Goal: Information Seeking & Learning: Find specific fact

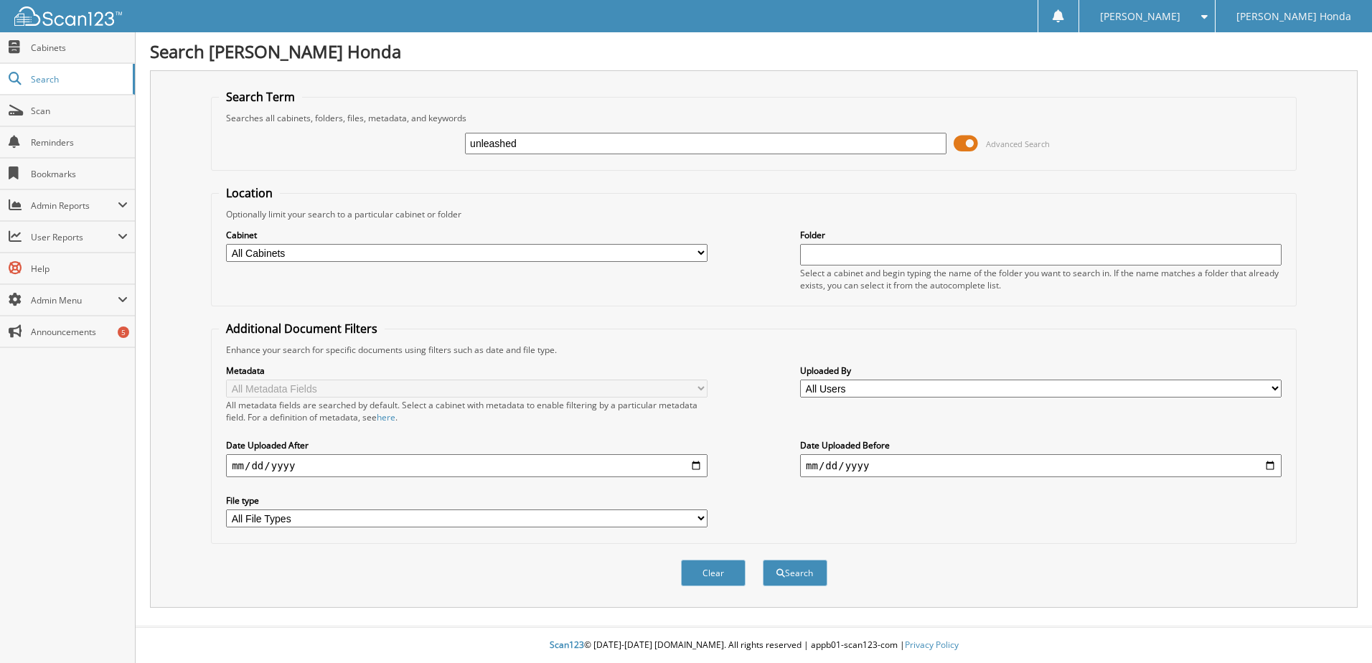
type input "unleashed"
click at [763, 560] on button "Search" at bounding box center [795, 573] width 65 height 27
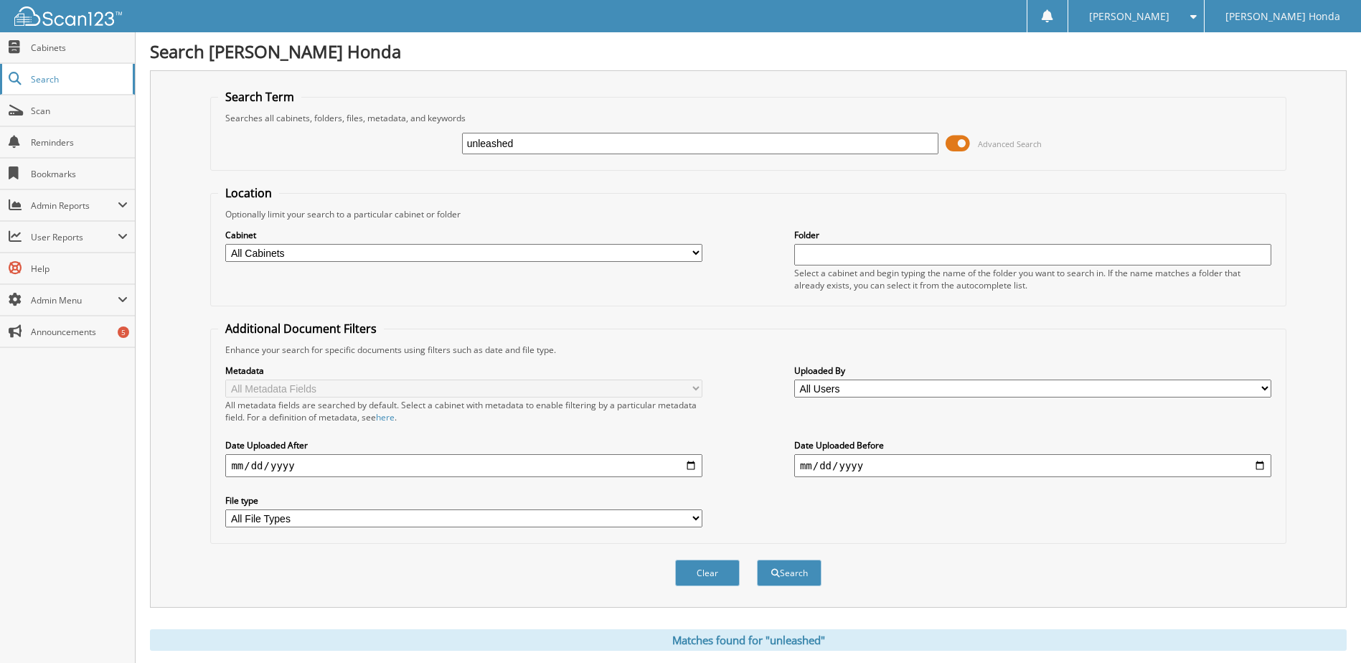
click at [51, 75] on span "Search" at bounding box center [78, 79] width 95 height 12
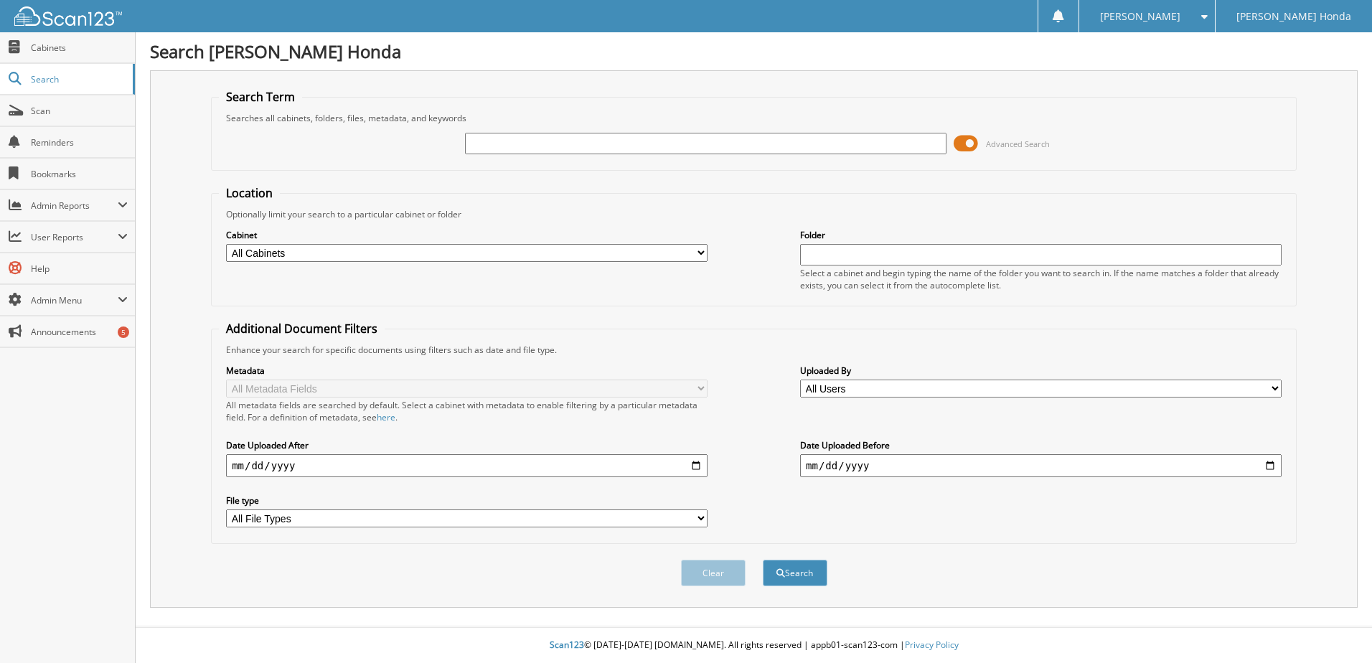
click at [504, 134] on input "text" at bounding box center [706, 144] width 482 height 22
click at [921, 254] on input "text" at bounding box center [1041, 255] width 482 height 22
type input "unleashed"
click at [784, 572] on button "Search" at bounding box center [795, 573] width 65 height 27
click at [585, 138] on input "text" at bounding box center [706, 144] width 482 height 22
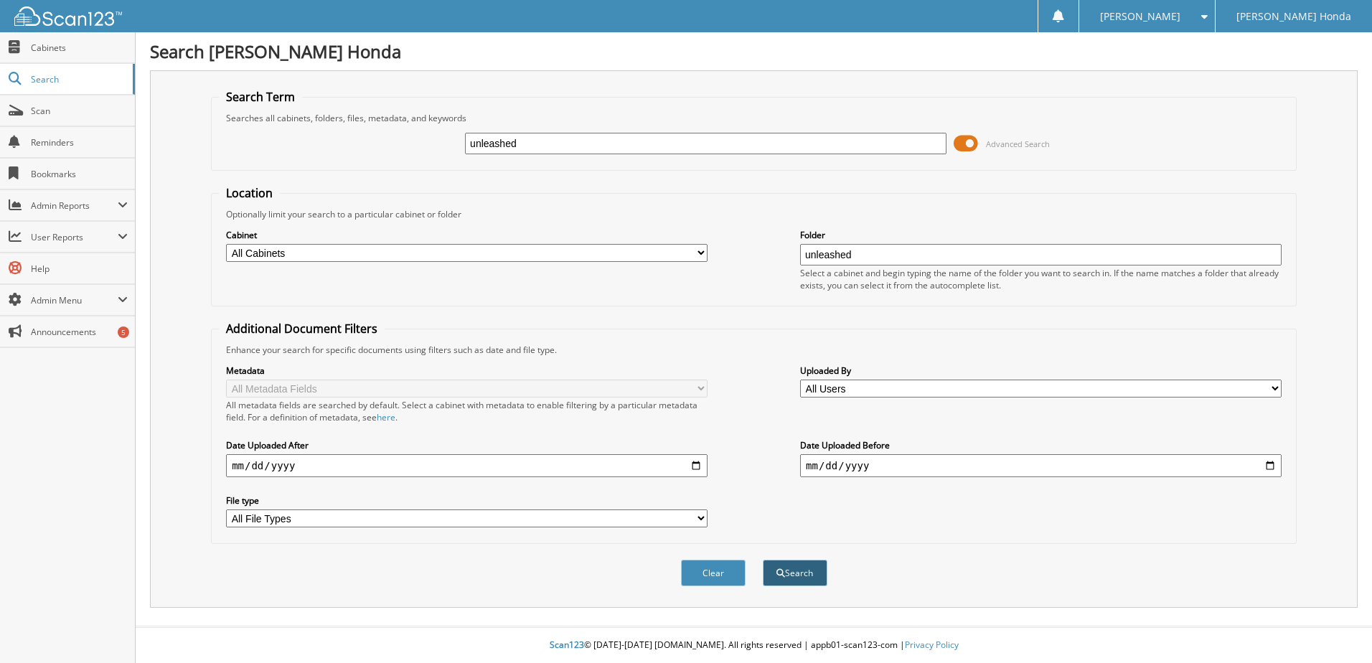
type input "unleashed"
click at [779, 578] on button "Search" at bounding box center [795, 573] width 65 height 27
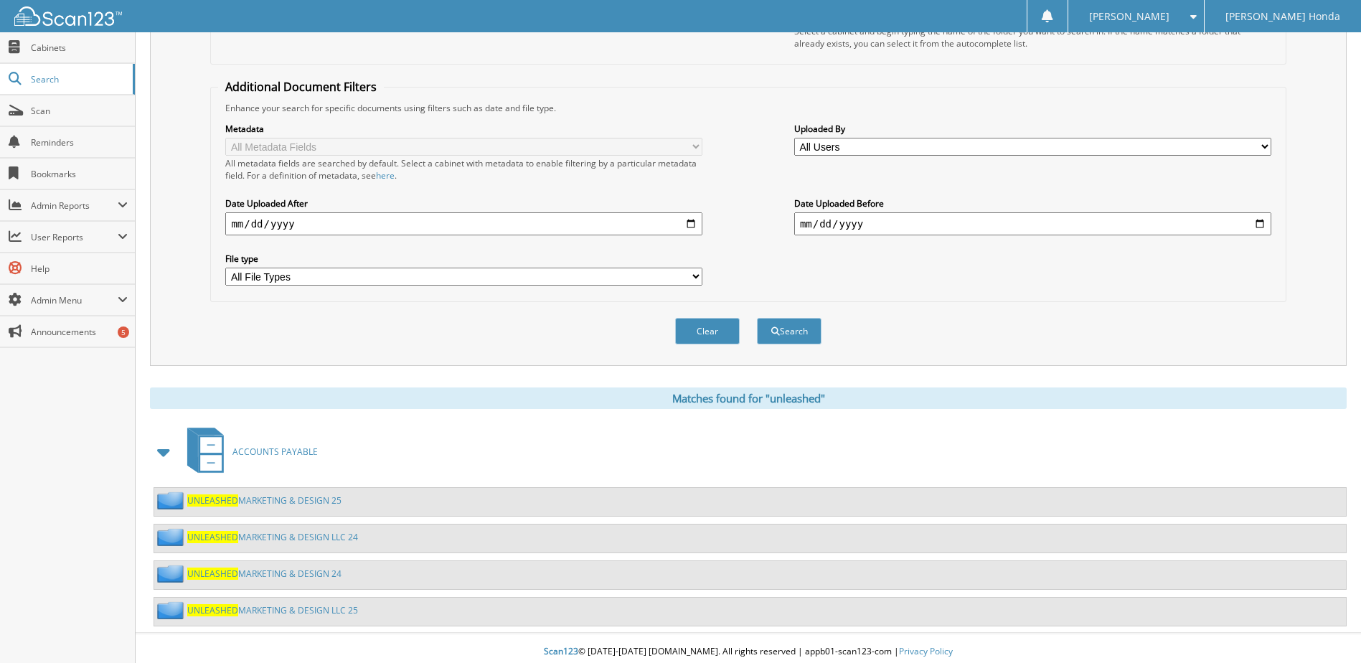
scroll to position [249, 0]
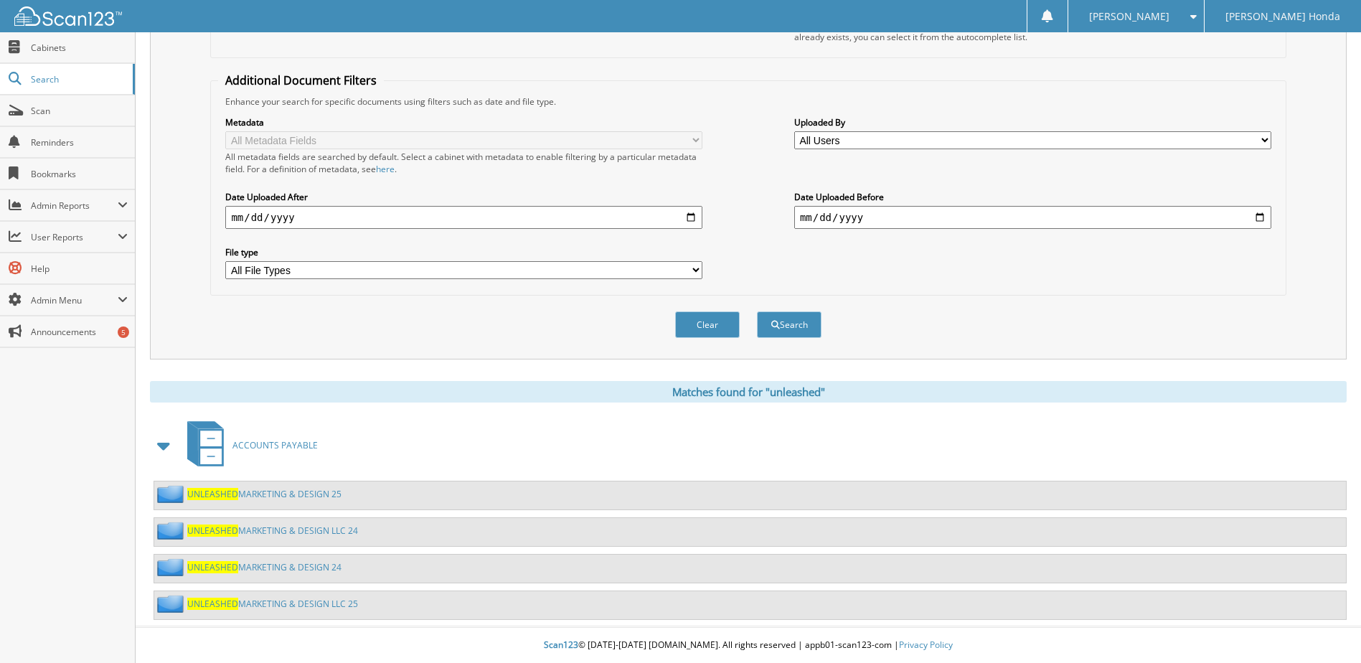
click at [207, 599] on span "UNLEASHED" at bounding box center [212, 604] width 51 height 12
